Goal: Complete application form

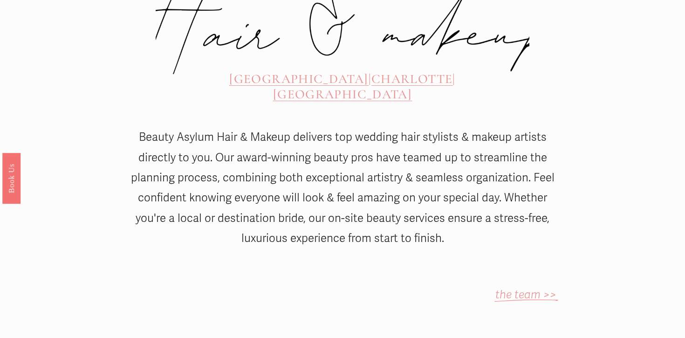
scroll to position [440, 0]
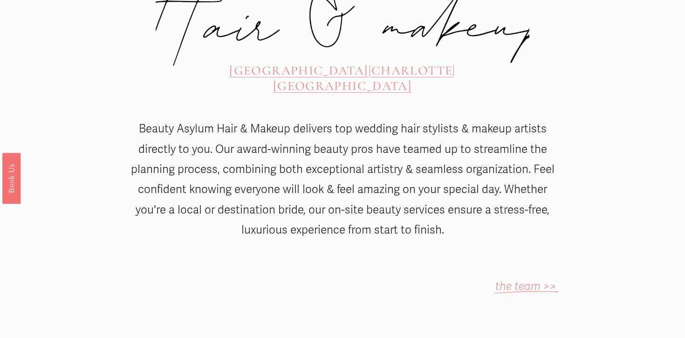
click at [412, 78] on span "[GEOGRAPHIC_DATA]" at bounding box center [342, 85] width 139 height 15
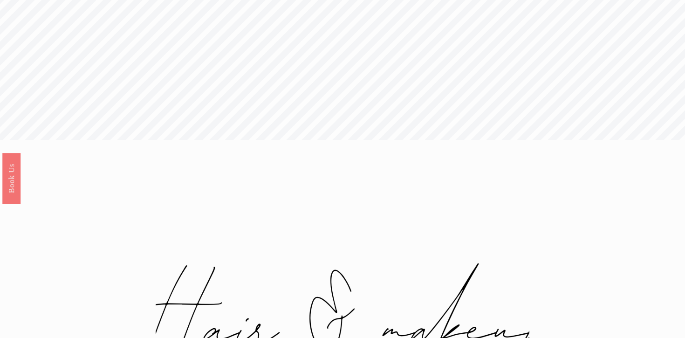
scroll to position [0, 0]
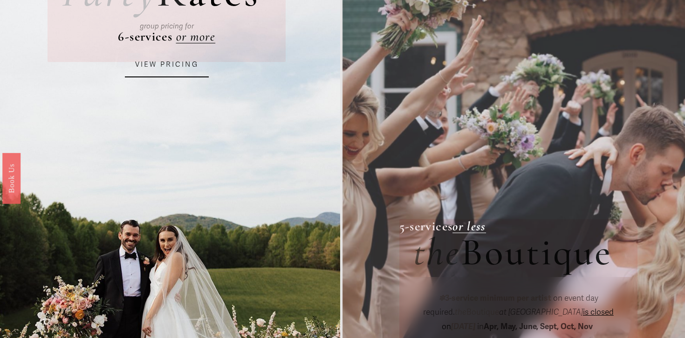
scroll to position [141, 0]
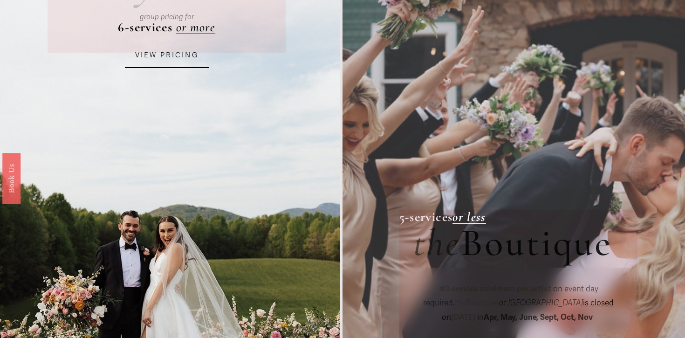
click at [168, 58] on link "VIEW PRICING" at bounding box center [167, 55] width 84 height 25
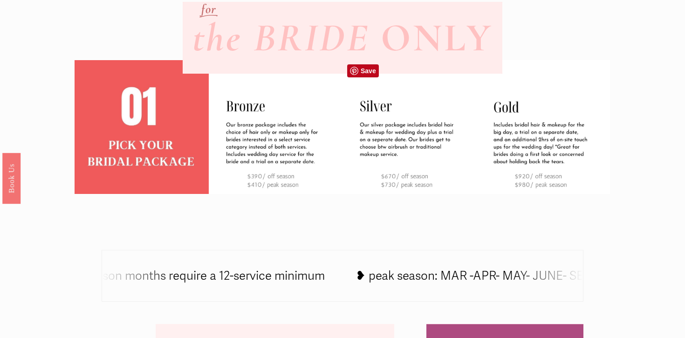
scroll to position [309, 0]
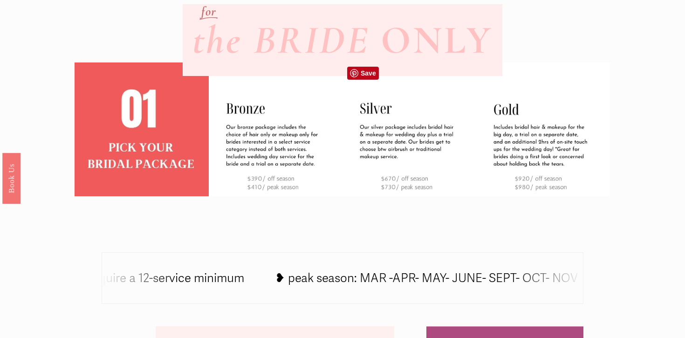
click at [418, 141] on img at bounding box center [410, 129] width 134 height 134
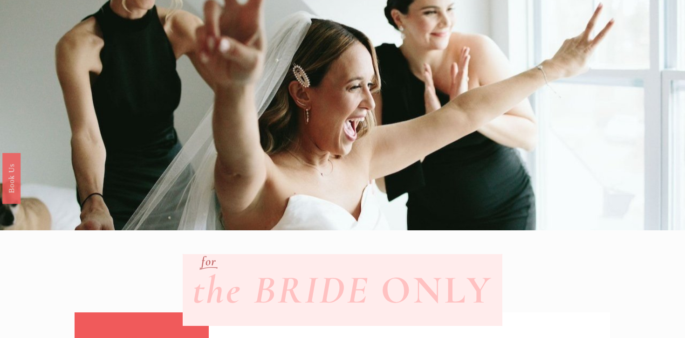
scroll to position [0, 0]
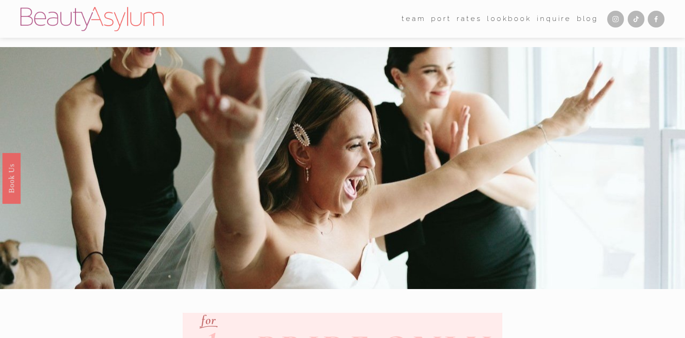
click at [512, 20] on link "Lookbook" at bounding box center [509, 19] width 44 height 14
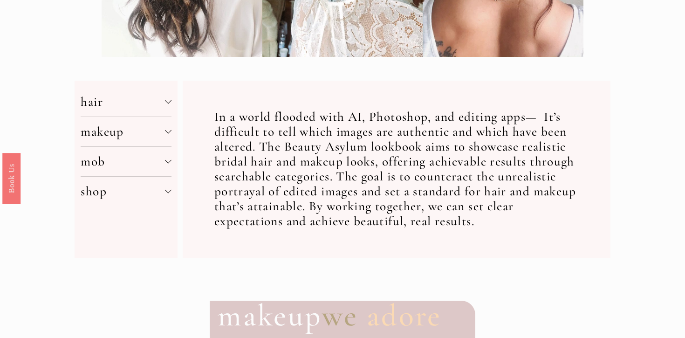
scroll to position [318, 0]
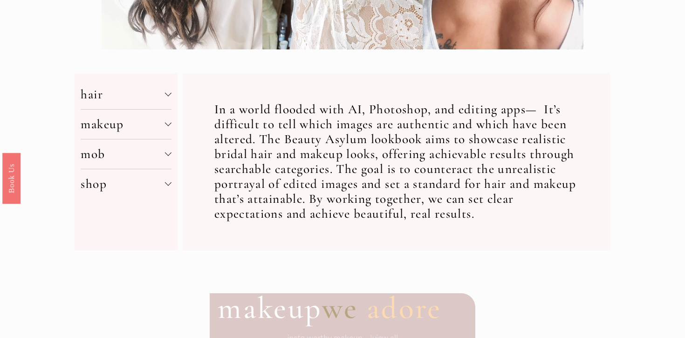
click at [157, 89] on span "hair" at bounding box center [123, 94] width 84 height 15
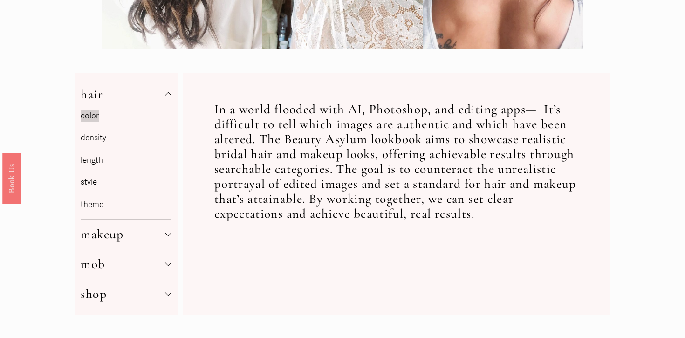
click at [100, 201] on link "theme" at bounding box center [92, 205] width 23 height 10
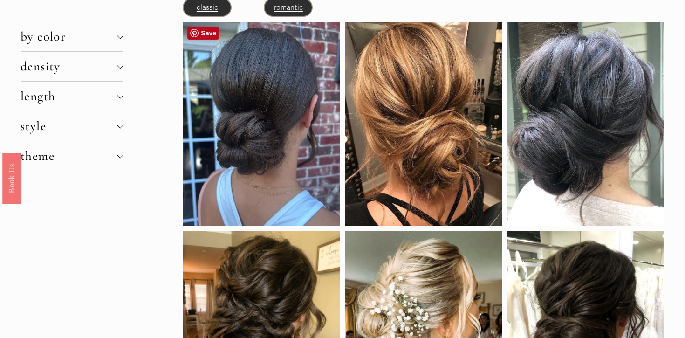
scroll to position [94, 0]
click at [117, 92] on span "length" at bounding box center [69, 96] width 97 height 15
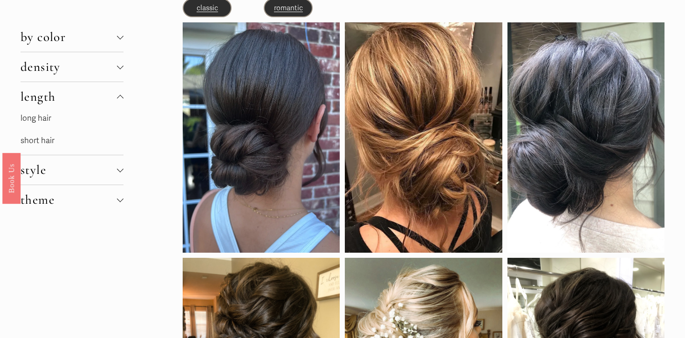
click at [35, 118] on link "long hair" at bounding box center [36, 118] width 31 height 10
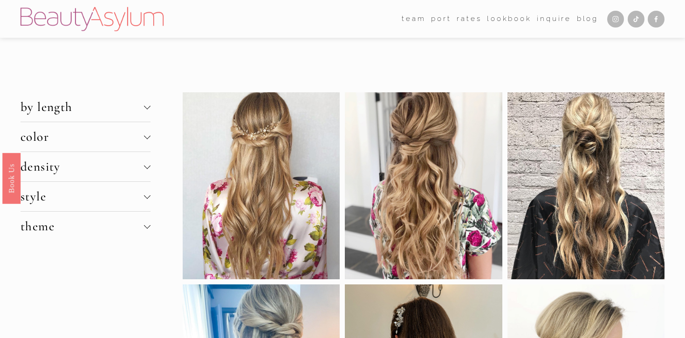
click at [145, 133] on button "color" at bounding box center [86, 136] width 130 height 29
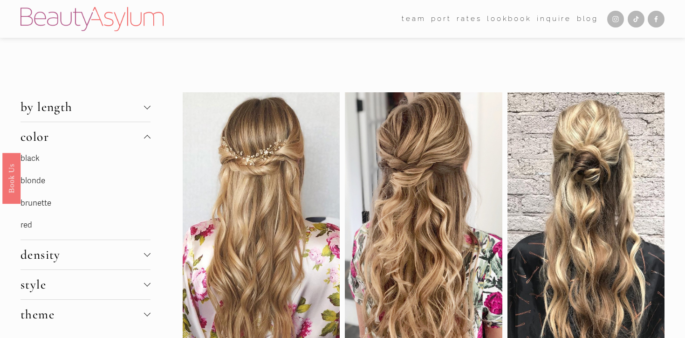
click at [33, 181] on link "blonde" at bounding box center [33, 181] width 25 height 10
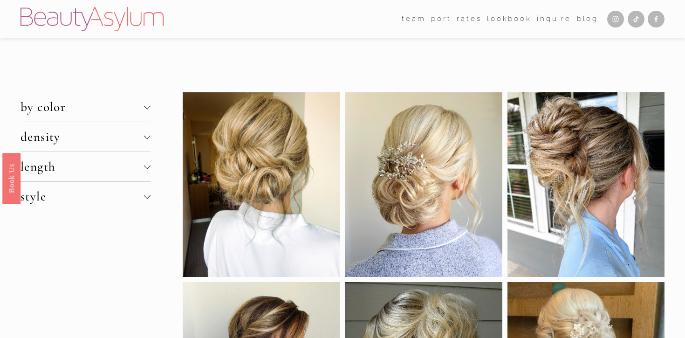
click at [147, 193] on div at bounding box center [147, 195] width 7 height 7
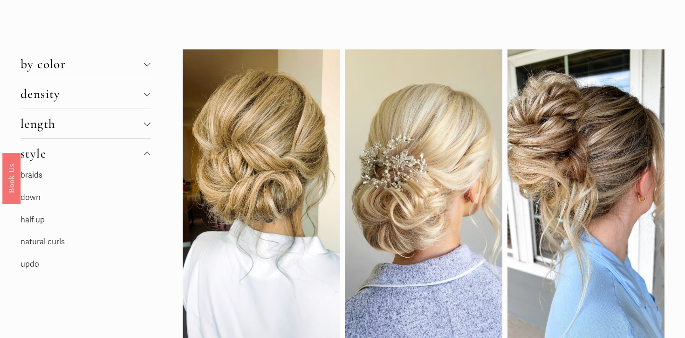
scroll to position [42, 0]
click at [32, 200] on link "down" at bounding box center [31, 198] width 20 height 10
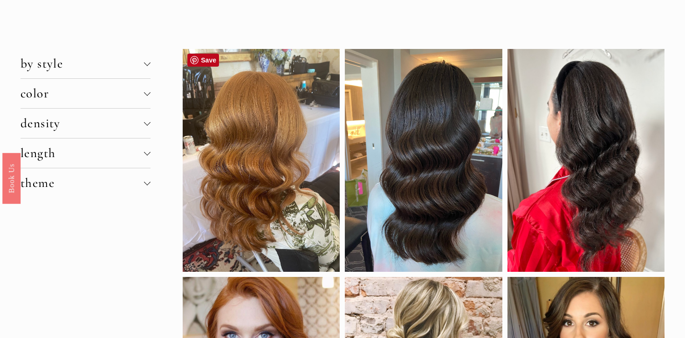
scroll to position [107, 0]
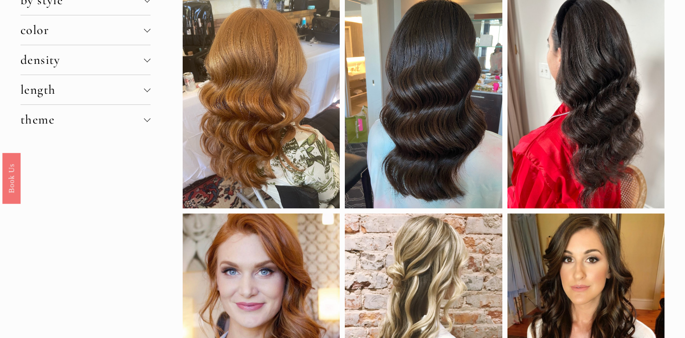
click at [147, 31] on div at bounding box center [147, 29] width 7 height 7
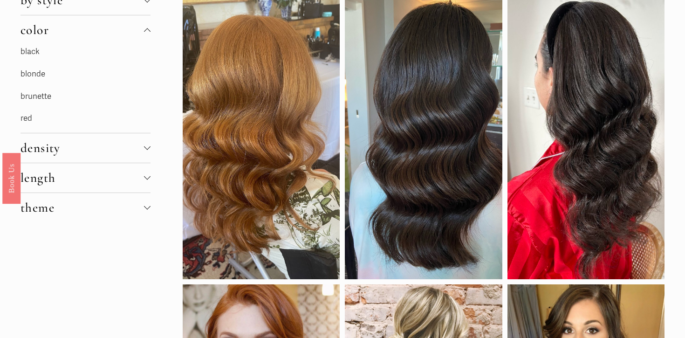
click at [37, 67] on div "black blonde brunette red" at bounding box center [86, 89] width 130 height 88
click at [37, 72] on link "blonde" at bounding box center [33, 74] width 25 height 10
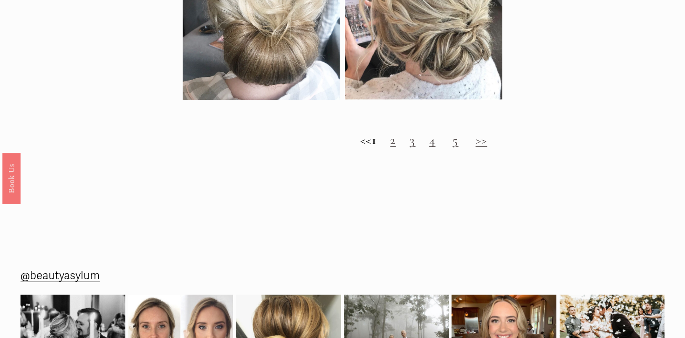
scroll to position [975, 0]
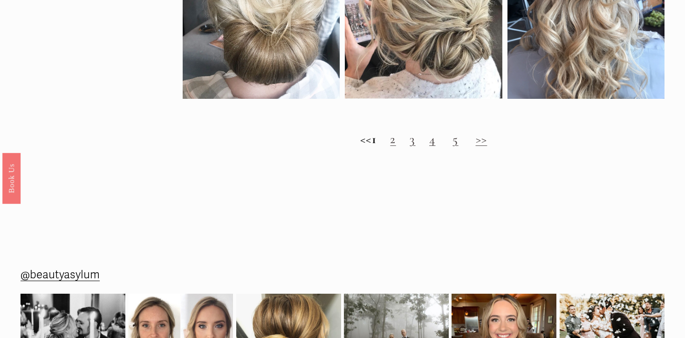
click at [396, 142] on link "2" at bounding box center [393, 138] width 6 height 15
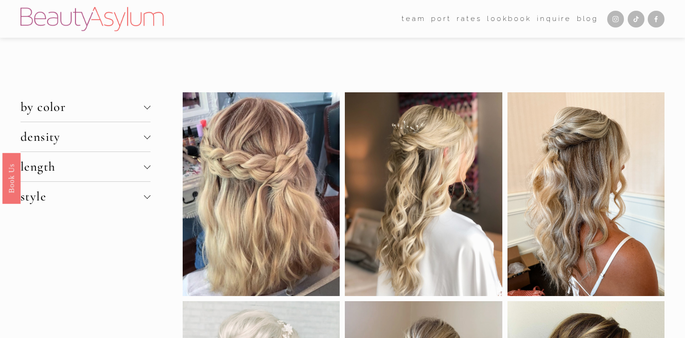
click at [554, 15] on link "Inquire" at bounding box center [554, 19] width 35 height 14
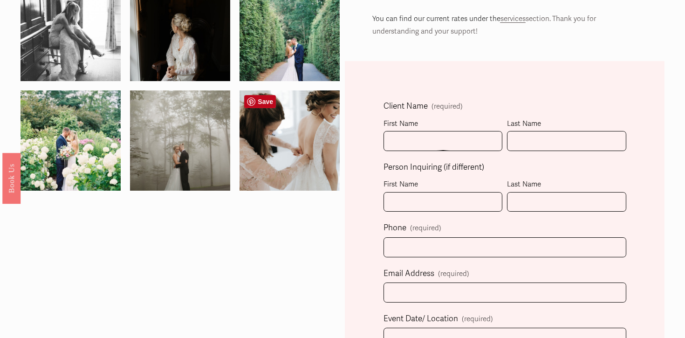
scroll to position [198, 0]
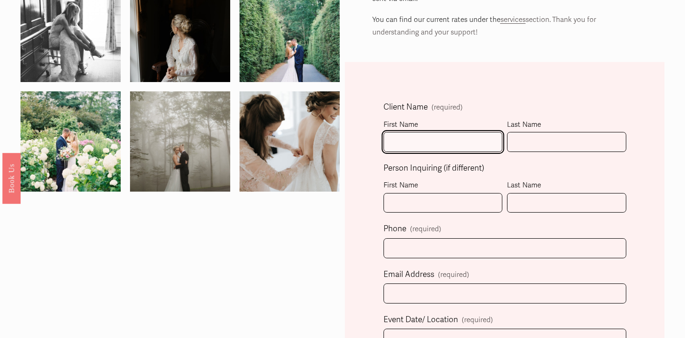
click at [429, 140] on input "First Name" at bounding box center [443, 142] width 119 height 20
type input "[PERSON_NAME]"
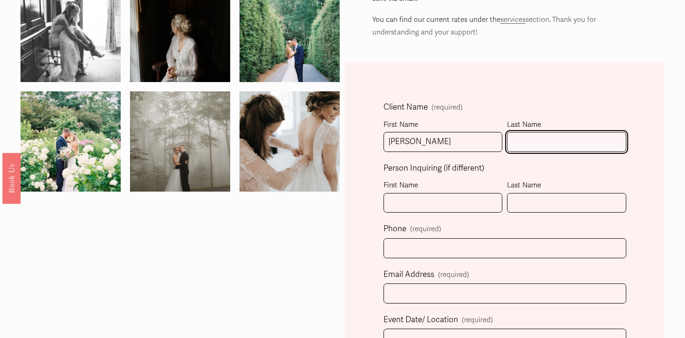
click at [572, 142] on input "Last Name" at bounding box center [566, 142] width 119 height 20
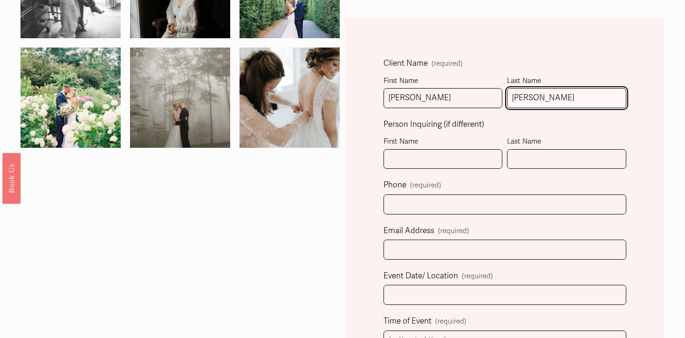
scroll to position [243, 0]
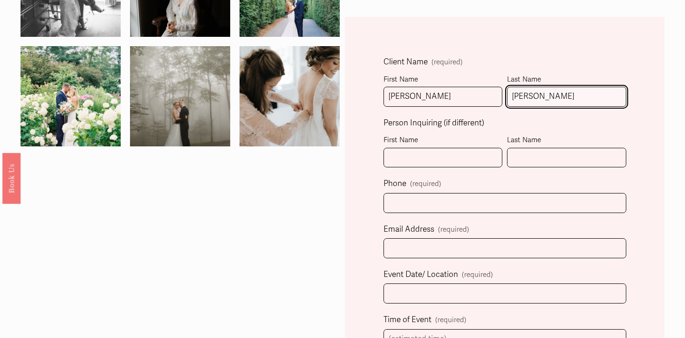
type input "[PERSON_NAME]"
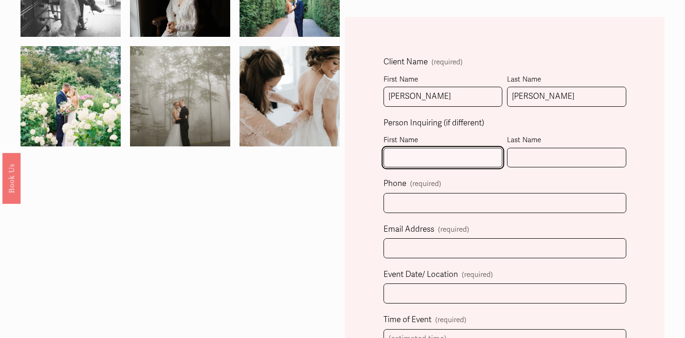
click at [437, 155] on input "First Name" at bounding box center [443, 158] width 119 height 20
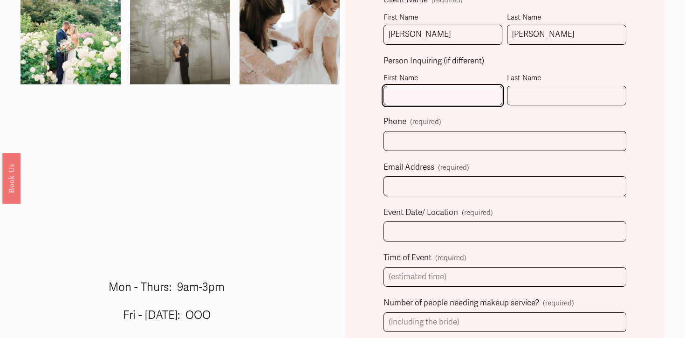
scroll to position [310, 0]
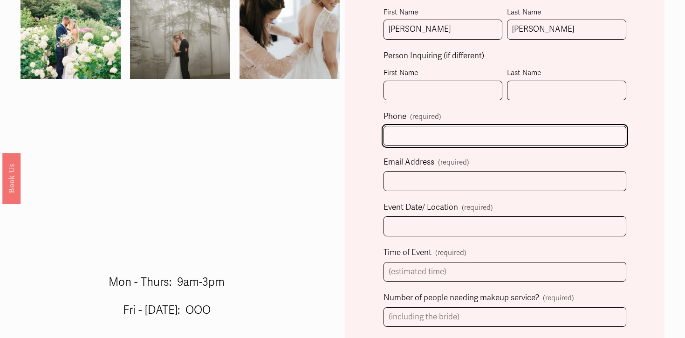
click at [411, 137] on input "text" at bounding box center [505, 136] width 243 height 20
type input "[PHONE_NUMBER]"
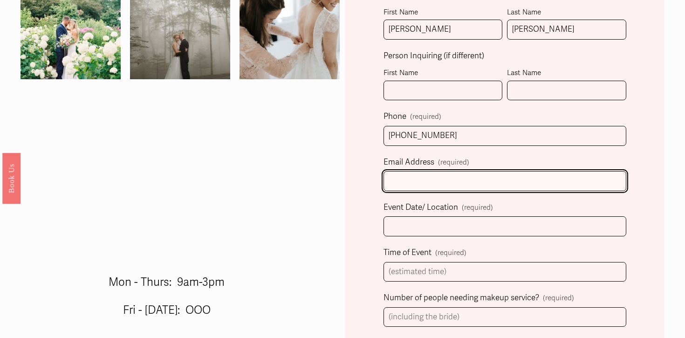
click at [436, 177] on input "Email Address (required)" at bounding box center [505, 181] width 243 height 20
type input "[EMAIL_ADDRESS][DOMAIN_NAME]"
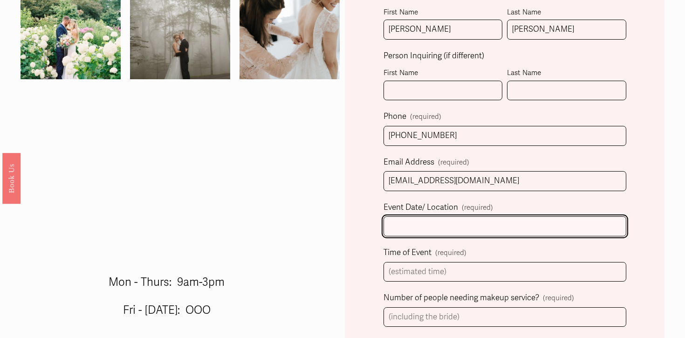
click at [410, 224] on input "Event Date/ Location (required)" at bounding box center [505, 226] width 243 height 20
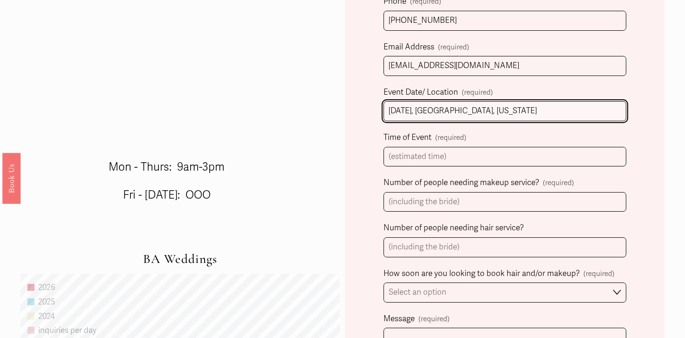
scroll to position [434, 0]
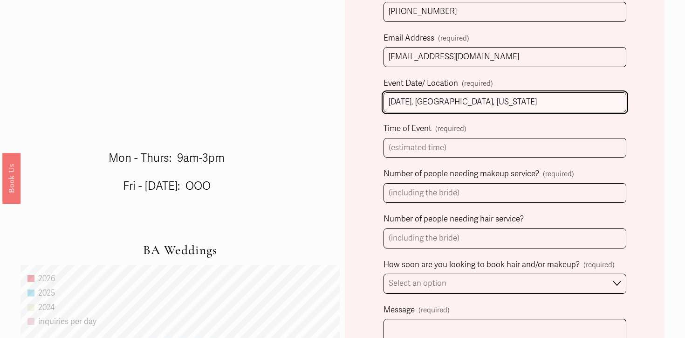
type input "[DATE], [GEOGRAPHIC_DATA], [US_STATE]"
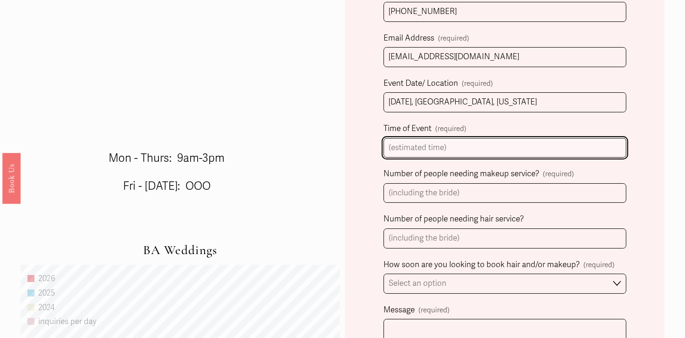
click at [400, 148] on input "Time of Event (required)" at bounding box center [505, 148] width 243 height 20
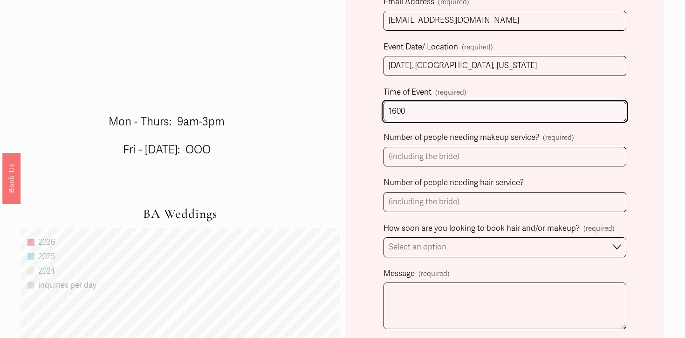
scroll to position [491, 0]
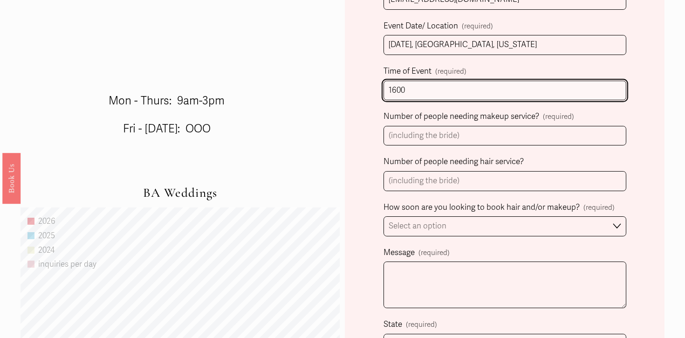
type input "1600"
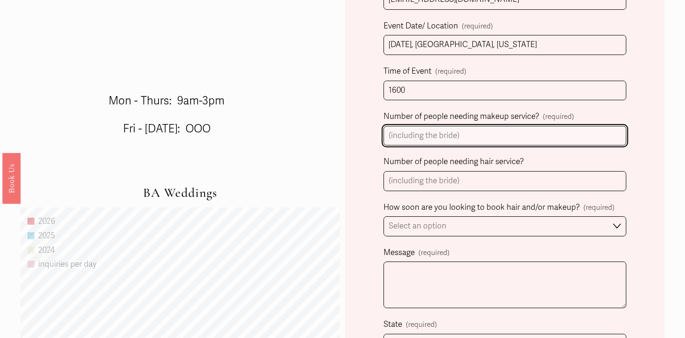
click at [412, 140] on input "Number of people needing makeup service? (required)" at bounding box center [505, 136] width 243 height 20
type input "8"
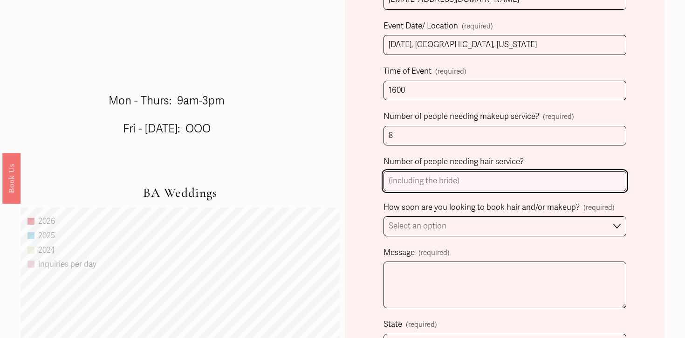
click at [442, 180] on input "Number of people needing hair service?" at bounding box center [505, 181] width 243 height 20
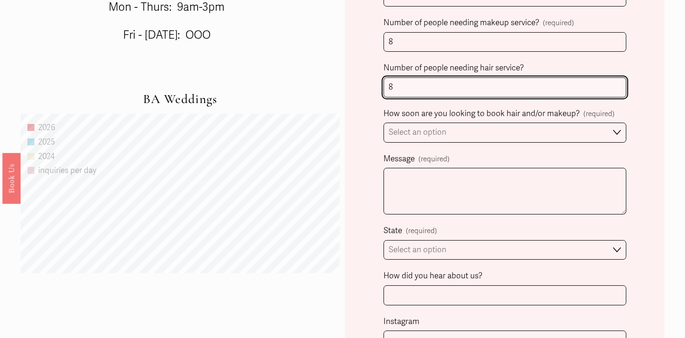
scroll to position [601, 0]
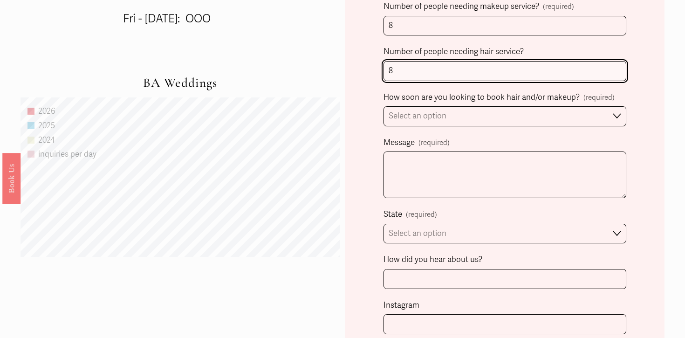
type input "8"
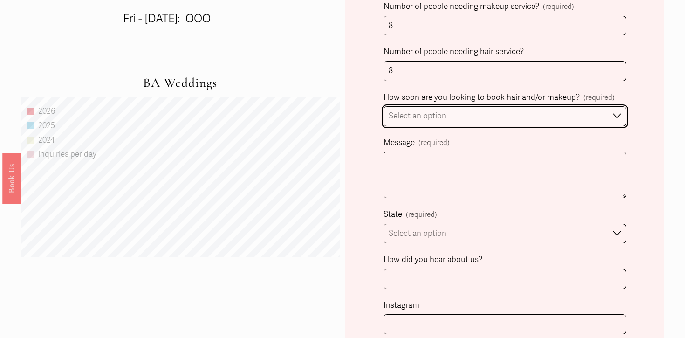
click at [437, 115] on select "Select an option Immediately 1-2 weeks I'm looking for information & not ready …" at bounding box center [505, 116] width 243 height 20
select select "Immediately"
click at [384, 106] on select "Select an option Immediately 1-2 weeks I'm looking for information & not ready …" at bounding box center [505, 116] width 243 height 20
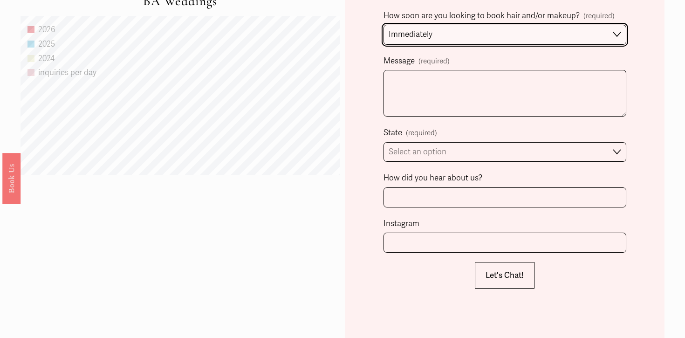
scroll to position [689, 0]
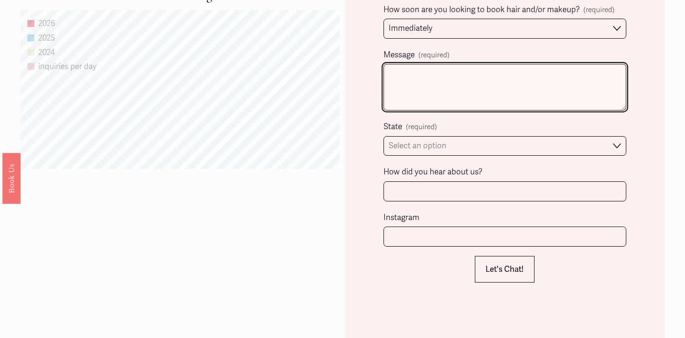
click at [423, 89] on textarea "Message (required)" at bounding box center [505, 87] width 243 height 47
click at [584, 70] on textarea "Hi! My wedding is [DATE], and unfortunately I am" at bounding box center [505, 87] width 243 height 47
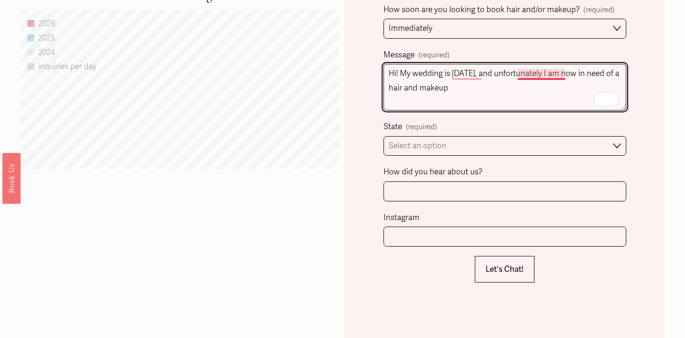
click at [553, 73] on textarea "Hi! My wedding is [DATE], and unfortunately I am now in need of a hair and make…" at bounding box center [505, 87] width 243 height 47
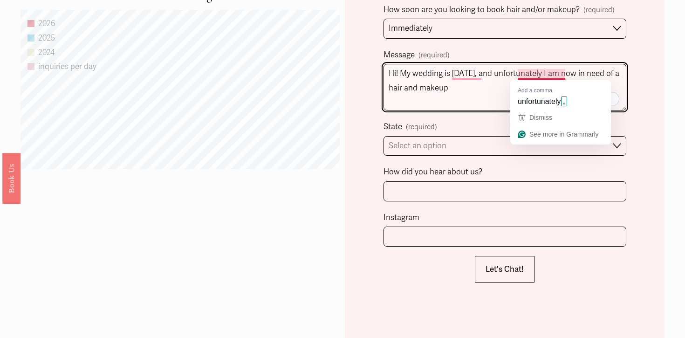
click at [553, 73] on textarea "Hi! My wedding is [DATE], and unfortunately I am now in need of a hair and make…" at bounding box center [505, 87] width 243 height 47
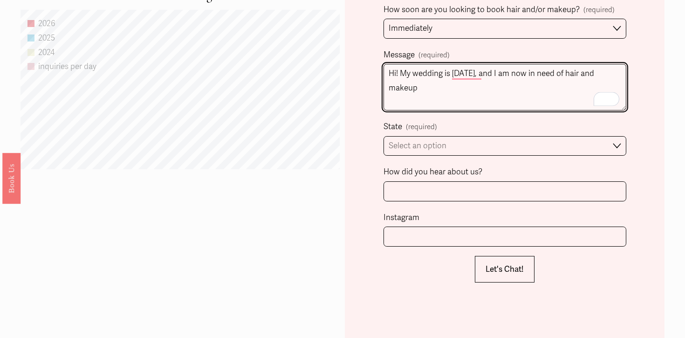
click at [541, 86] on textarea "Hi! My wedding is [DATE], and I am now in need of hair and makeup" at bounding box center [505, 87] width 243 height 47
click at [587, 74] on textarea "Hi! My wedding is [DATE], and I am now in need of hair and makeup" at bounding box center [505, 87] width 243 height 47
click at [435, 84] on textarea "Hi! My wedding is [DATE], and I am now in need of a hair and makeup" at bounding box center [505, 87] width 243 height 47
click at [481, 105] on textarea "Hi! My wedding is [DATE], and I am now in need of a hair and makeup artist (mai…" at bounding box center [505, 87] width 243 height 47
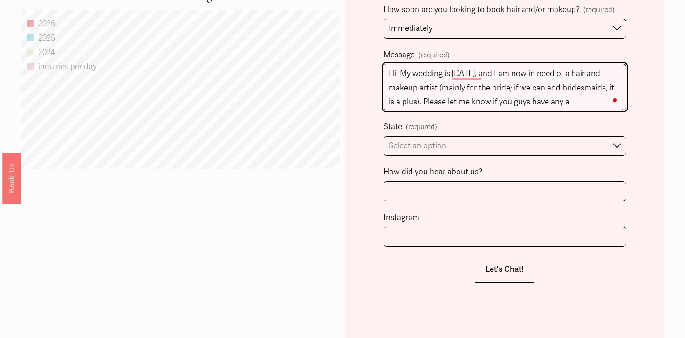
scroll to position [11, 0]
type textarea "Hi! My wedding is [DATE], and I am now in need of a hair and makeup artist (mai…"
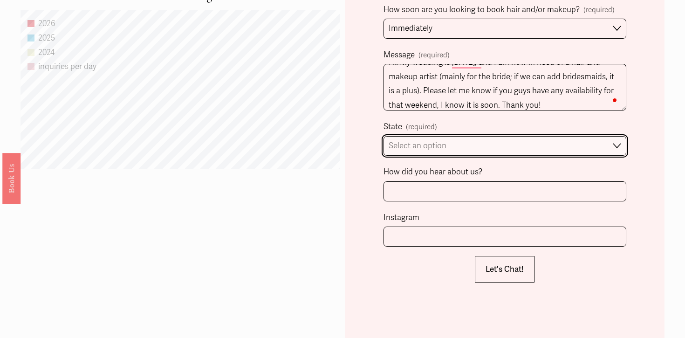
click at [428, 147] on select "Select an option Please Select One [GEOGRAPHIC_DATA], [GEOGRAPHIC_DATA] [GEOGRA…" at bounding box center [505, 146] width 243 height 20
select select "[GEOGRAPHIC_DATA], [GEOGRAPHIC_DATA]"
click at [384, 136] on select "Select an option Please Select One [GEOGRAPHIC_DATA], [GEOGRAPHIC_DATA] [GEOGRA…" at bounding box center [505, 146] width 243 height 20
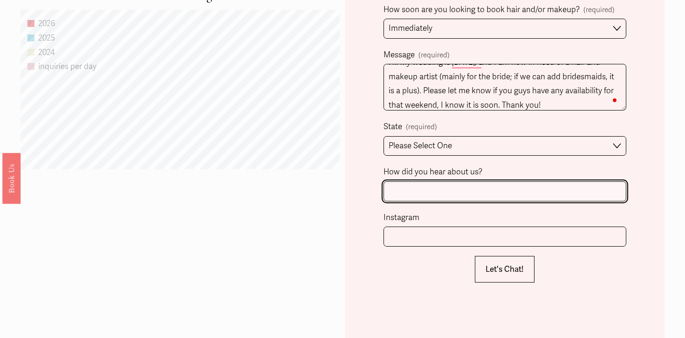
click at [425, 188] on input "How did you hear about us?" at bounding box center [505, 191] width 243 height 20
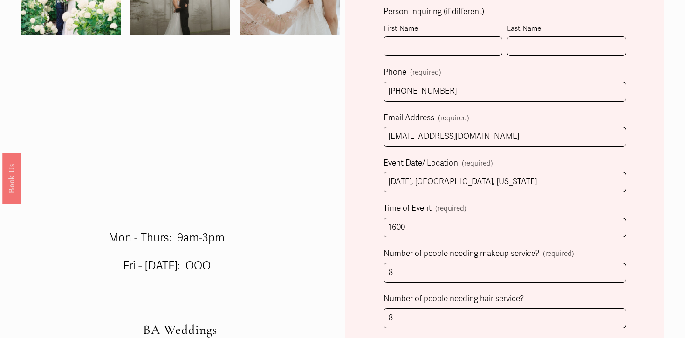
scroll to position [352, 0]
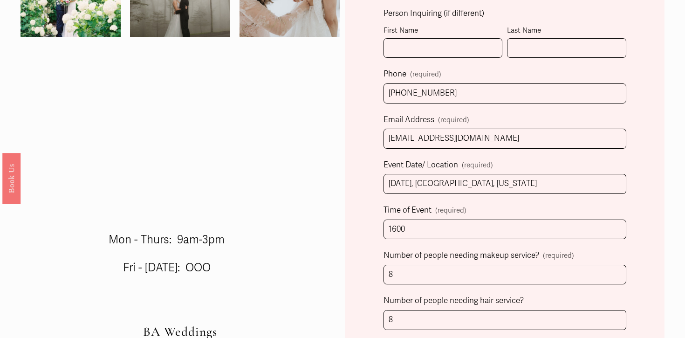
type input "Google"
click at [441, 41] on input "First Name" at bounding box center [443, 48] width 119 height 20
type input "M"
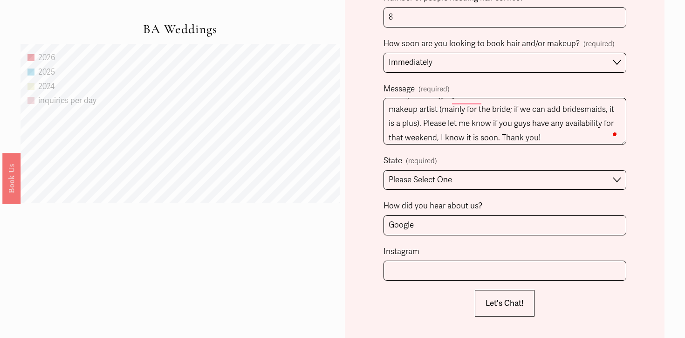
scroll to position [13, 0]
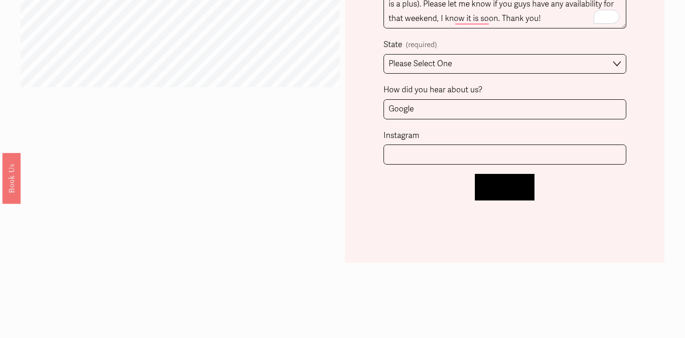
click at [515, 191] on span "Let's Chat!" at bounding box center [505, 187] width 38 height 10
